Goal: Task Accomplishment & Management: Manage account settings

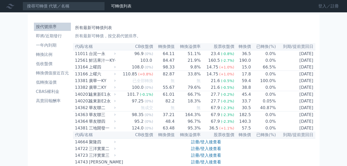
click at [322, 6] on link "登入／註冊" at bounding box center [328, 6] width 29 height 8
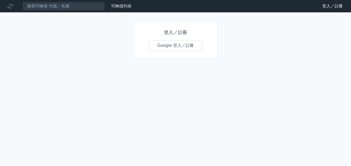
click at [180, 49] on link "Google 登入／註冊" at bounding box center [175, 45] width 53 height 11
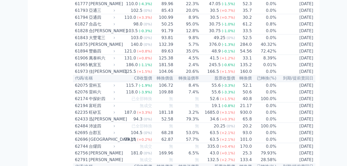
scroll to position [2315, 0]
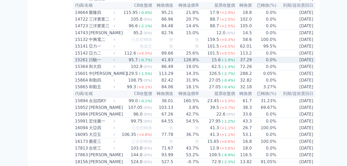
scroll to position [160, 0]
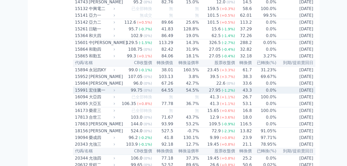
click at [97, 93] on div "宏佳騰一" at bounding box center [101, 90] width 25 height 6
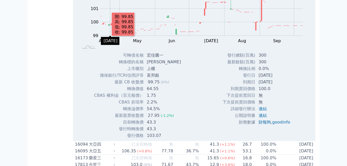
scroll to position [288, 0]
